Goal: Task Accomplishment & Management: Use online tool/utility

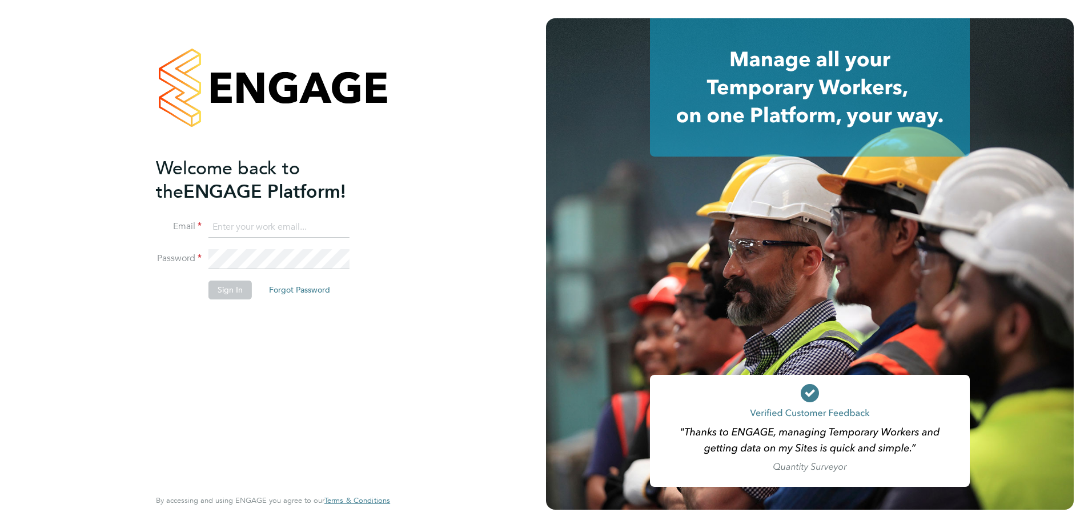
type input "kevin.shannon@vistry.co.uk"
click at [226, 292] on button "Sign In" at bounding box center [230, 290] width 43 height 18
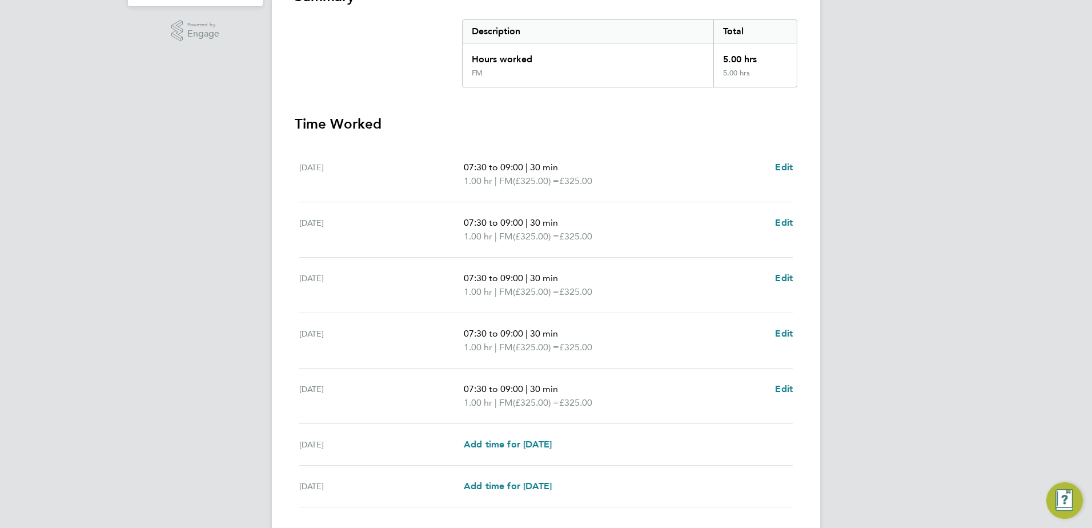
scroll to position [307, 0]
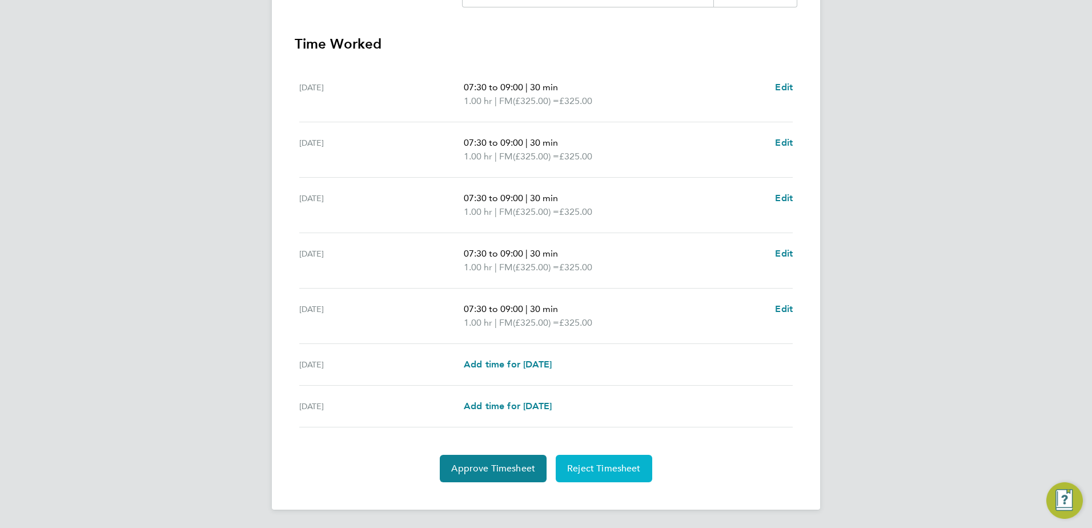
click at [600, 474] on span "Reject Timesheet" at bounding box center [604, 468] width 74 height 11
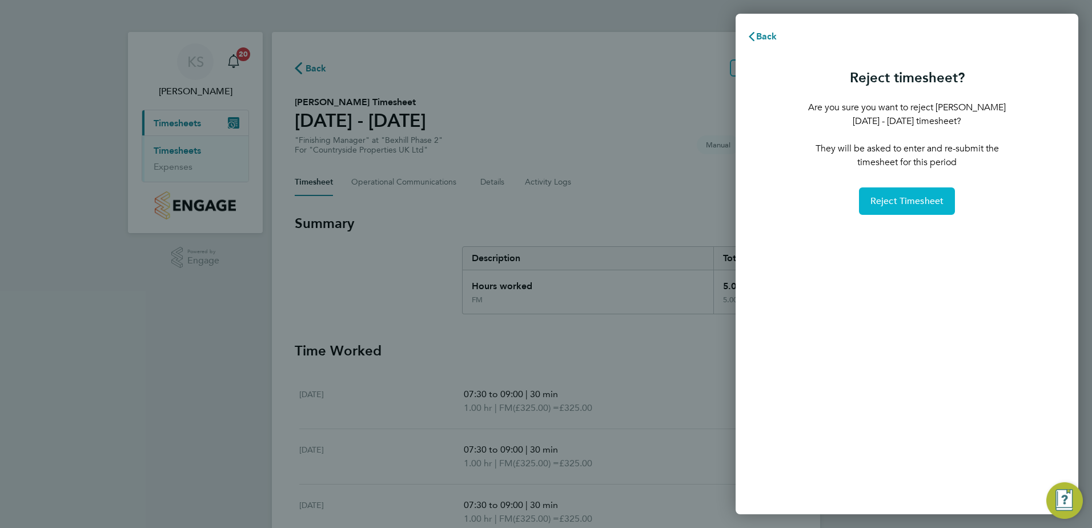
click at [888, 200] on span "Reject Timesheet" at bounding box center [908, 200] width 74 height 11
